Goal: Check status: Check status

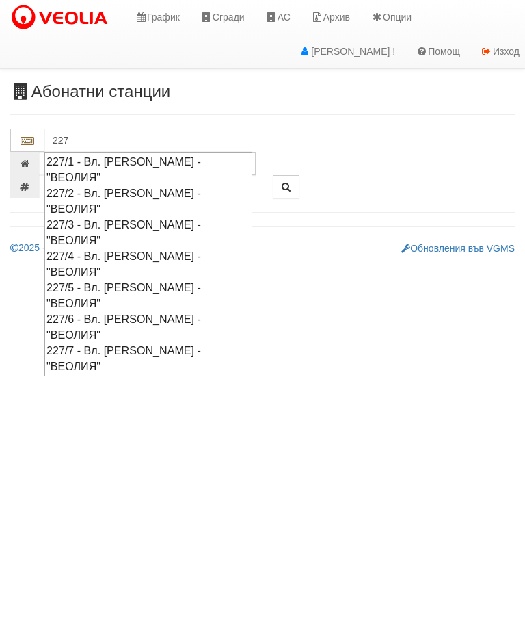
click at [161, 248] on div "227/4 - Вл. [PERSON_NAME] - "ВЕОЛИЯ"" at bounding box center [149, 263] width 204 height 31
type input "227/4 - Вл. [PERSON_NAME] - "ВЕОЛИЯ""
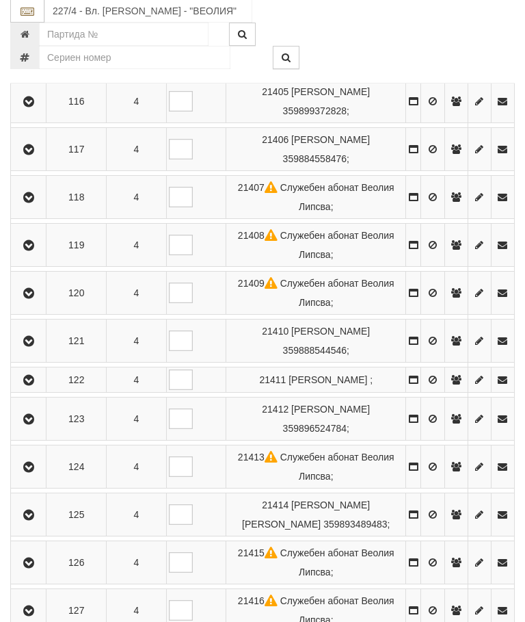
scroll to position [681, 0]
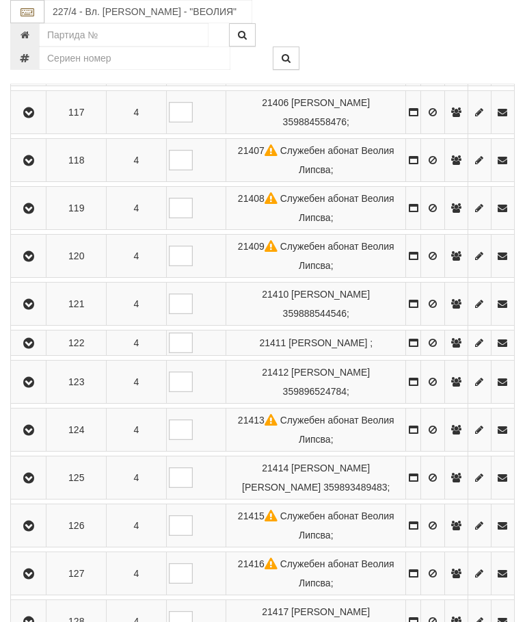
click at [36, 108] on icon "button" at bounding box center [29, 113] width 16 height 10
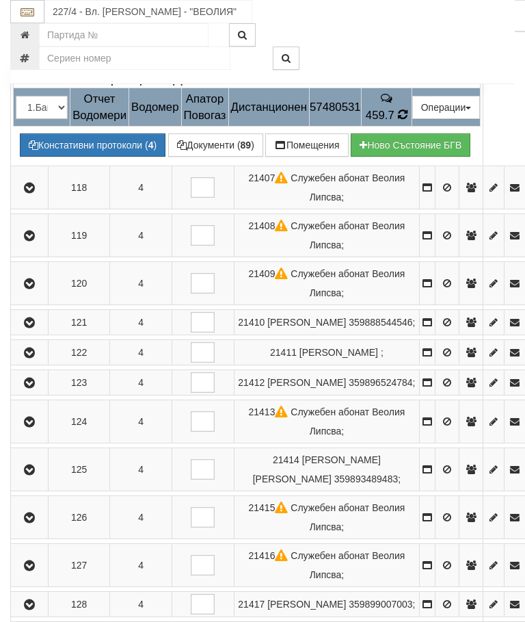
click at [412, 127] on td "459.7" at bounding box center [386, 107] width 51 height 38
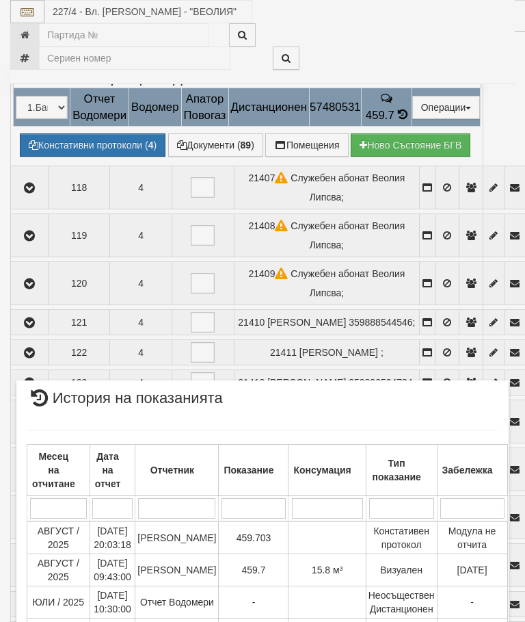
scroll to position [308, 0]
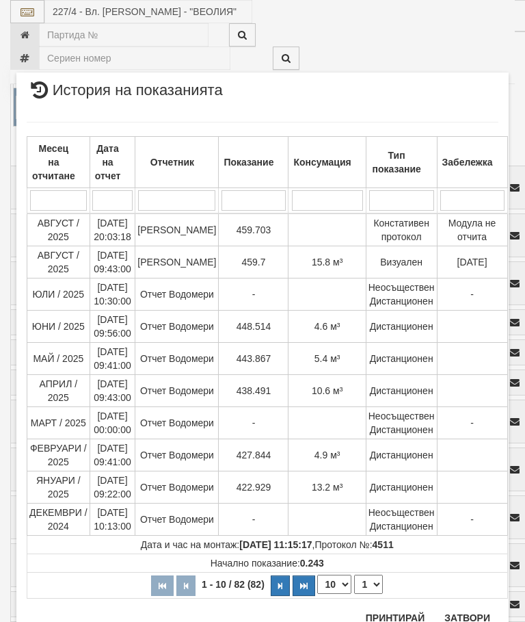
click at [470, 615] on button "Затвори" at bounding box center [467, 618] width 62 height 22
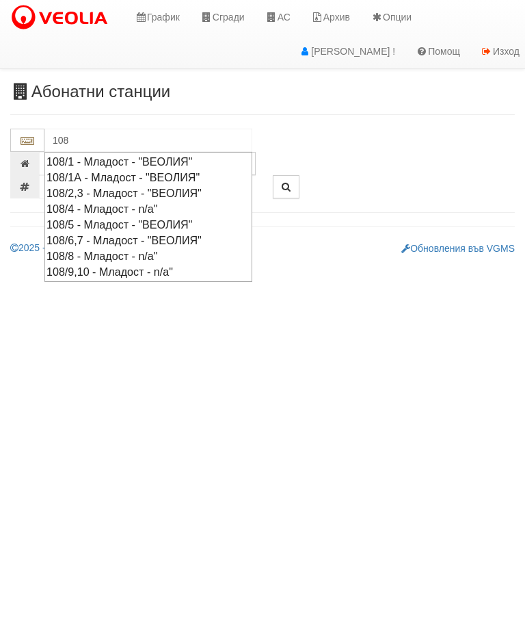
click at [169, 157] on div "108/1 - Младост - "ВЕОЛИЯ"" at bounding box center [149, 162] width 204 height 16
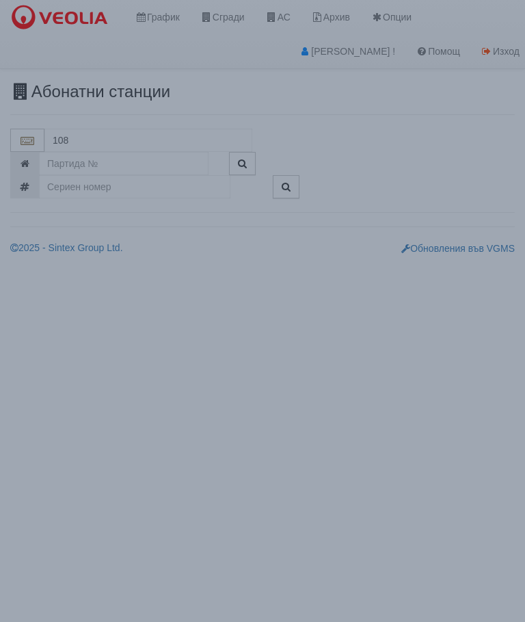
type input "108/1 - Младост - "ВЕОЛИЯ""
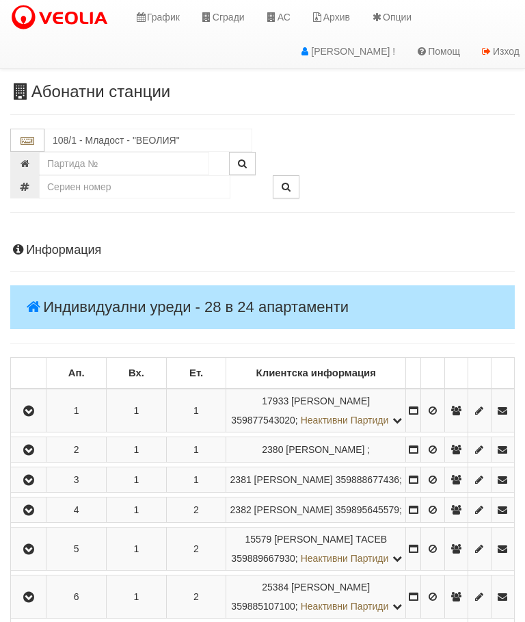
click at [33, 485] on icon "button" at bounding box center [29, 480] width 16 height 10
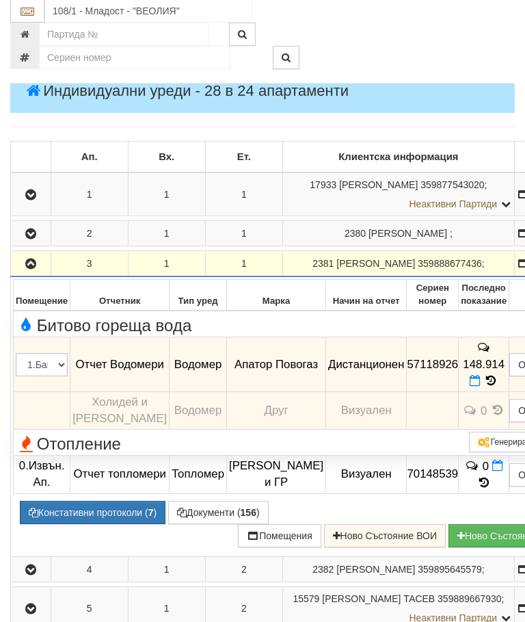
scroll to position [216, 0]
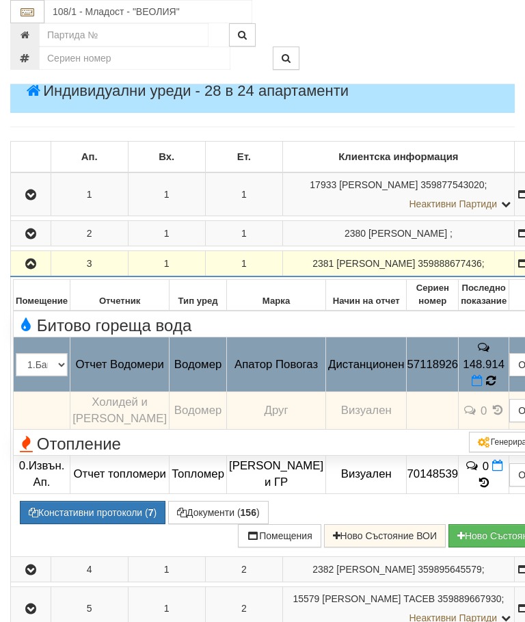
click at [486, 387] on icon at bounding box center [491, 381] width 10 height 12
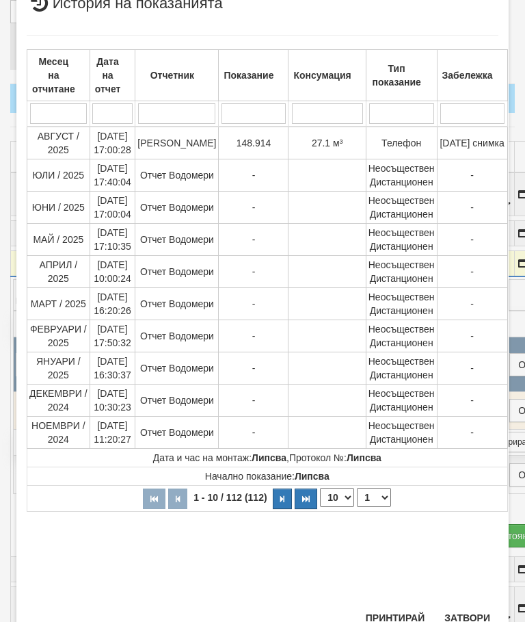
scroll to position [484, 0]
click at [469, 613] on button "Затвори" at bounding box center [467, 619] width 62 height 22
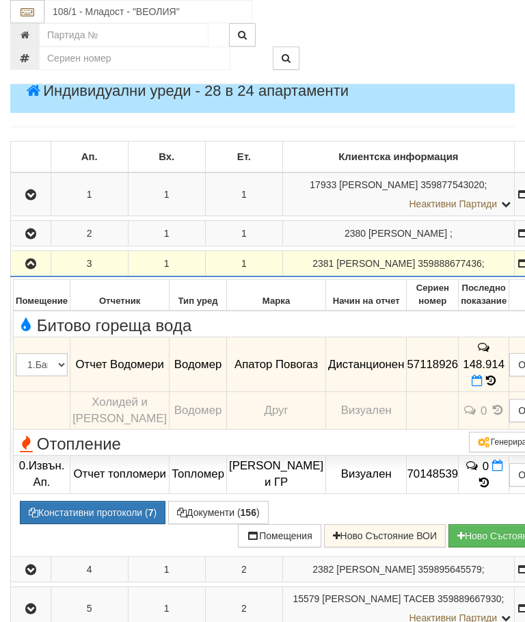
click at [28, 274] on button "button" at bounding box center [31, 263] width 36 height 21
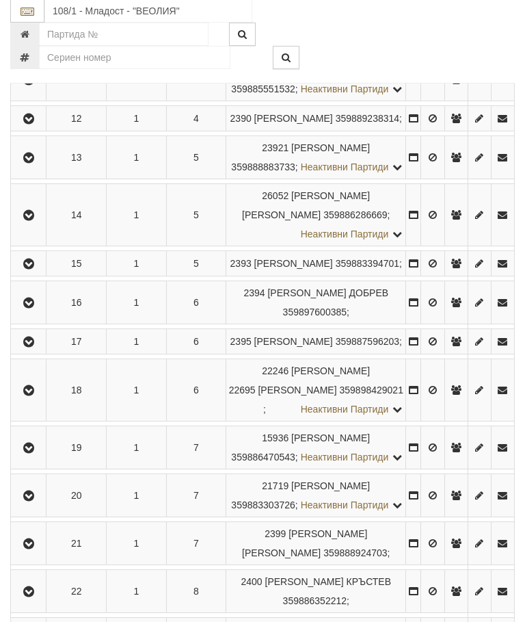
click at [29, 348] on icon "button" at bounding box center [29, 343] width 16 height 10
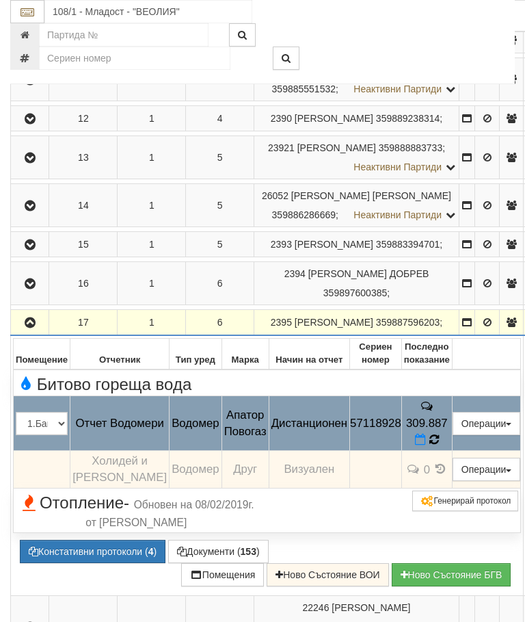
click at [439, 445] on icon at bounding box center [435, 440] width 10 height 12
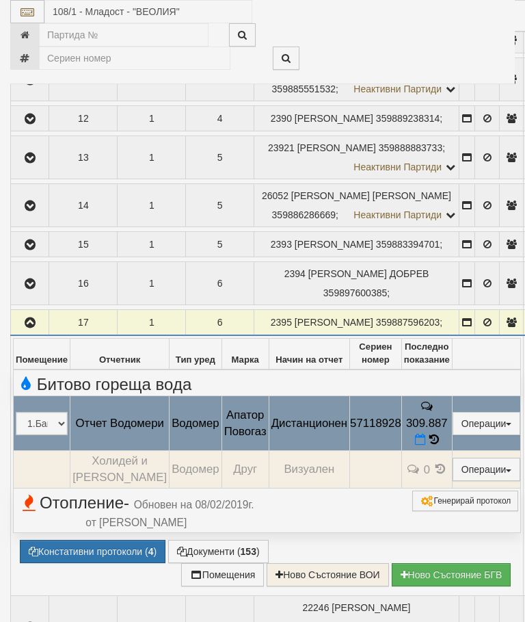
select select "10"
select select "1"
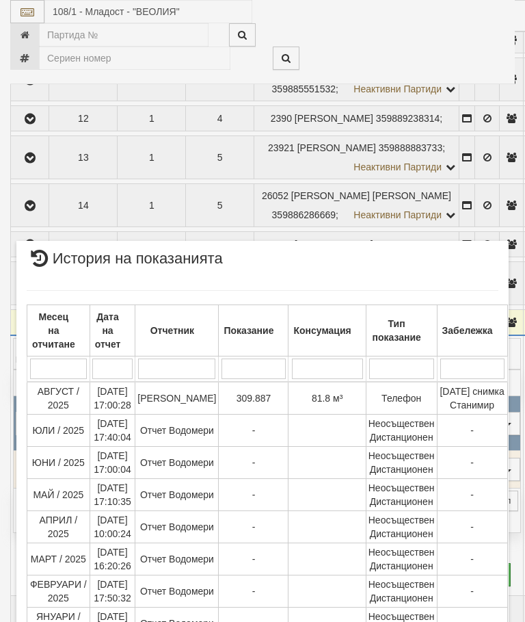
scroll to position [1899, 0]
